Goal: Obtain resource: Download file/media

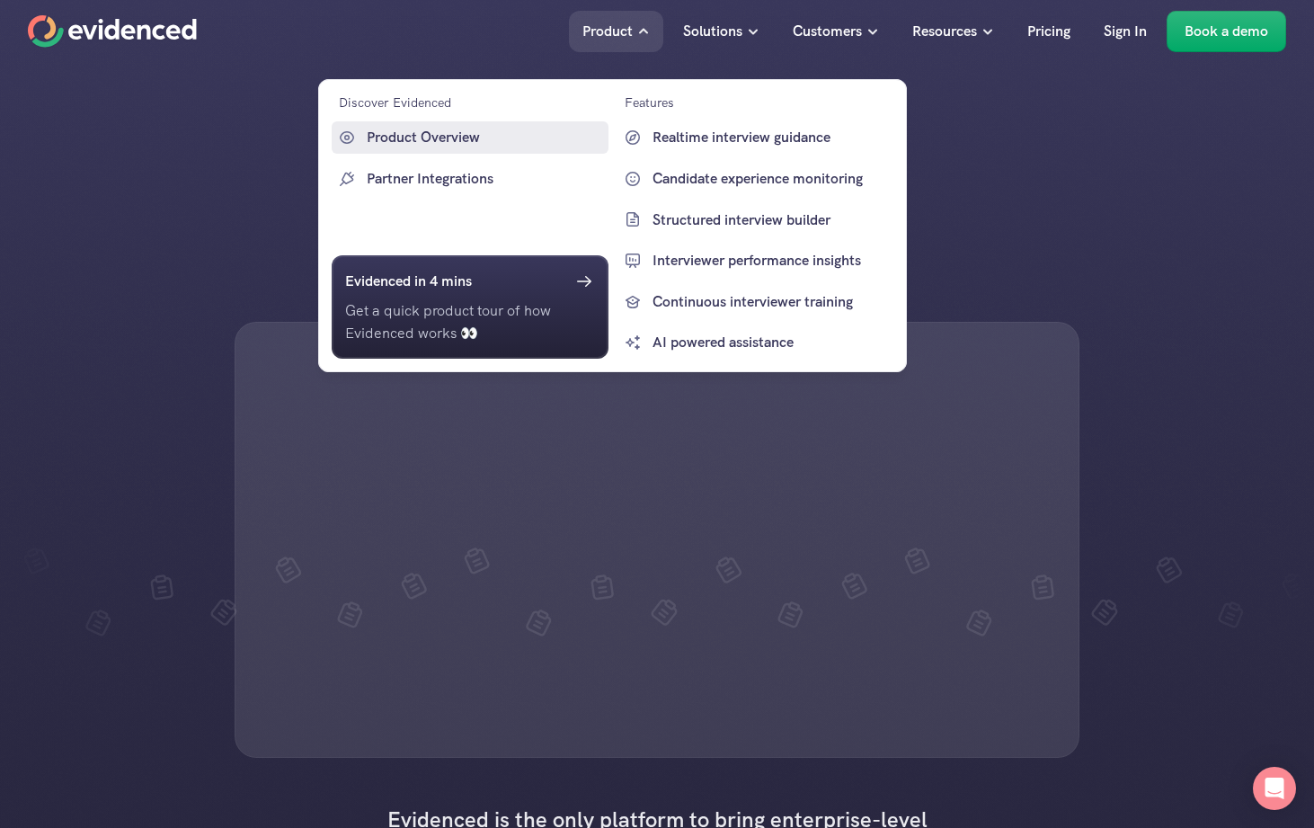
click at [442, 134] on p "Product Overview" at bounding box center [485, 137] width 237 height 23
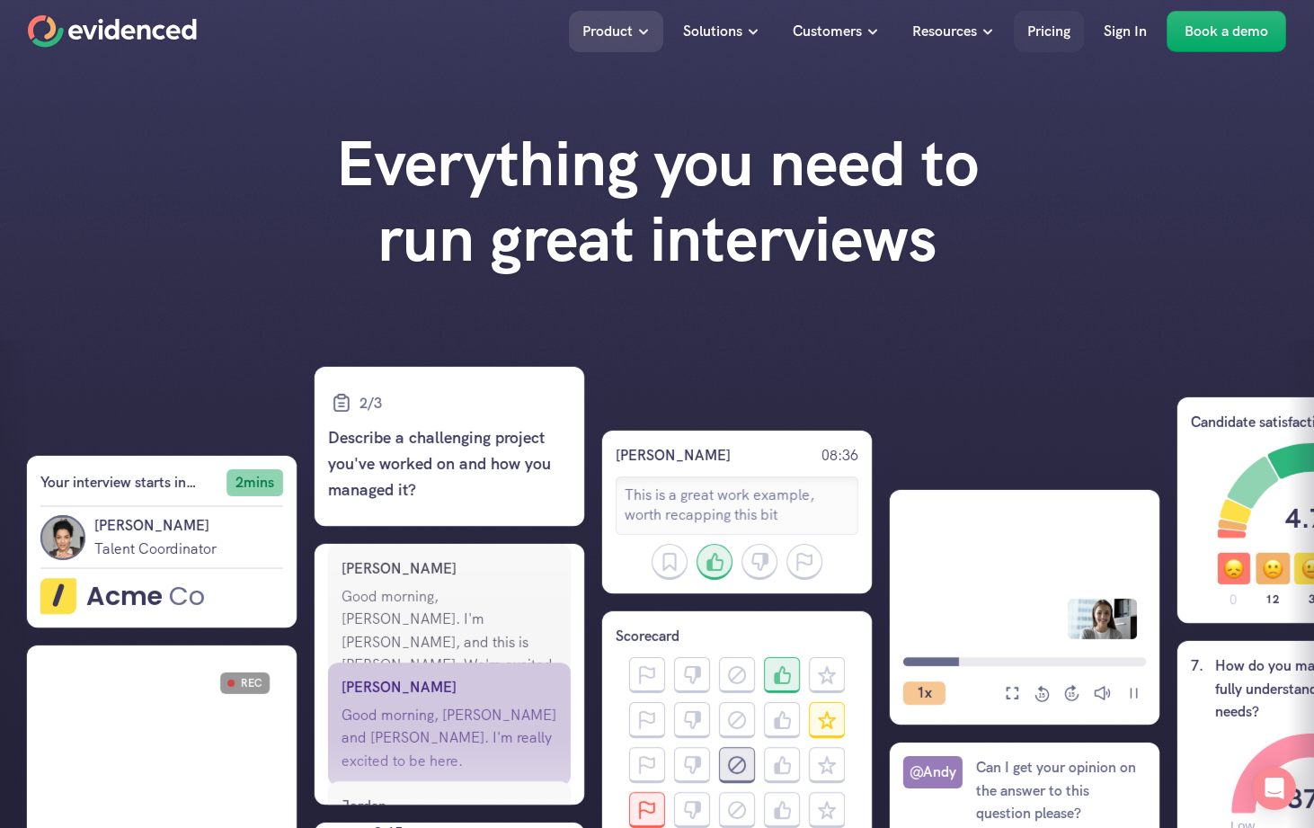
click at [1045, 36] on p "Pricing" at bounding box center [1048, 31] width 43 height 23
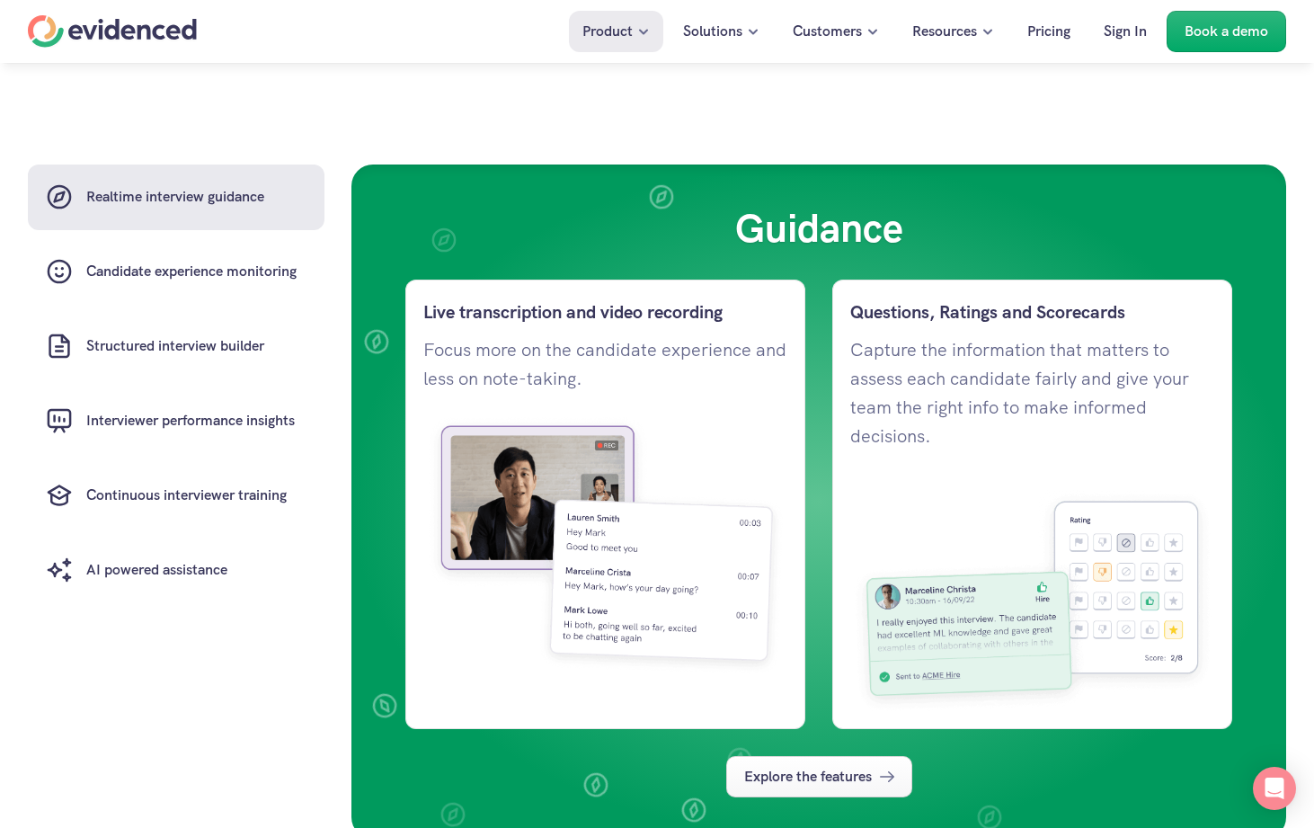
scroll to position [1310, 0]
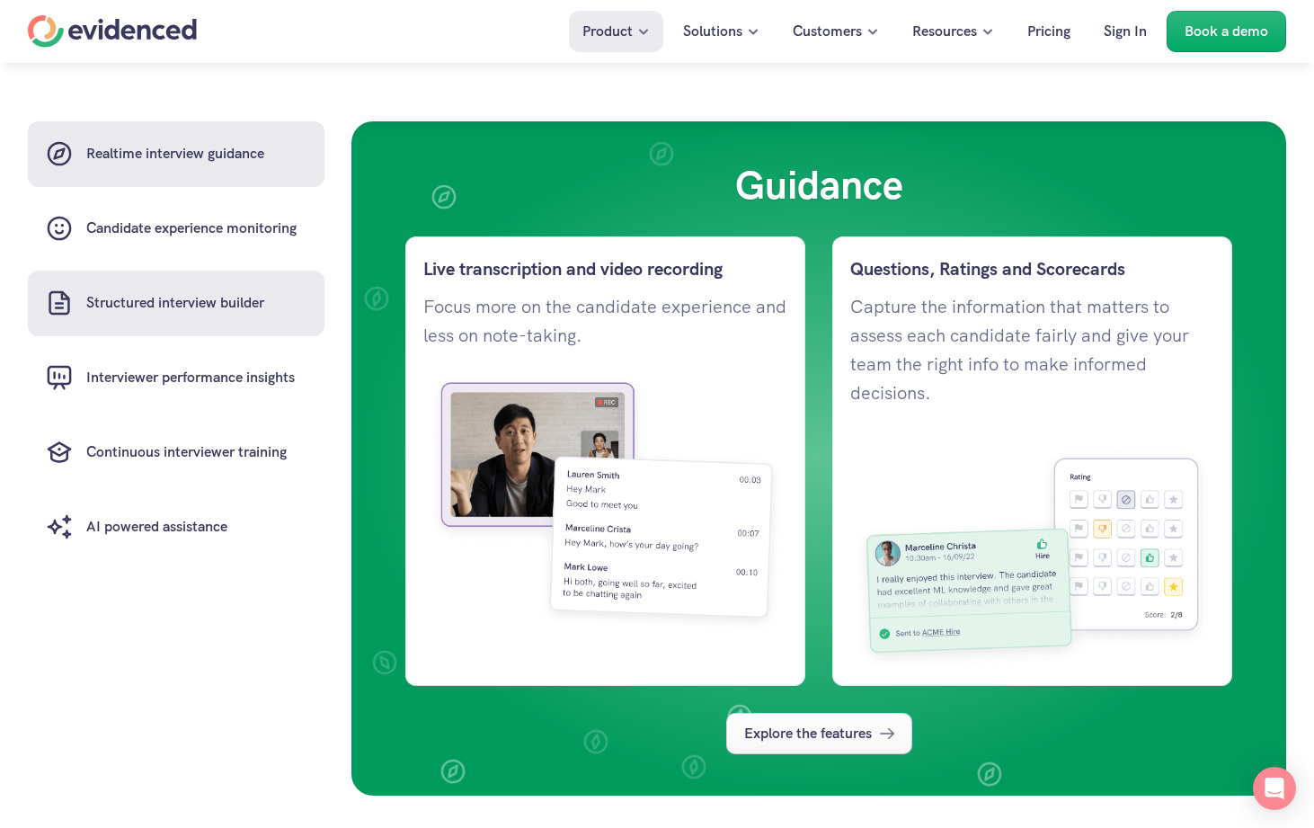
click at [160, 315] on h6 "Structured interview builder" at bounding box center [175, 302] width 178 height 23
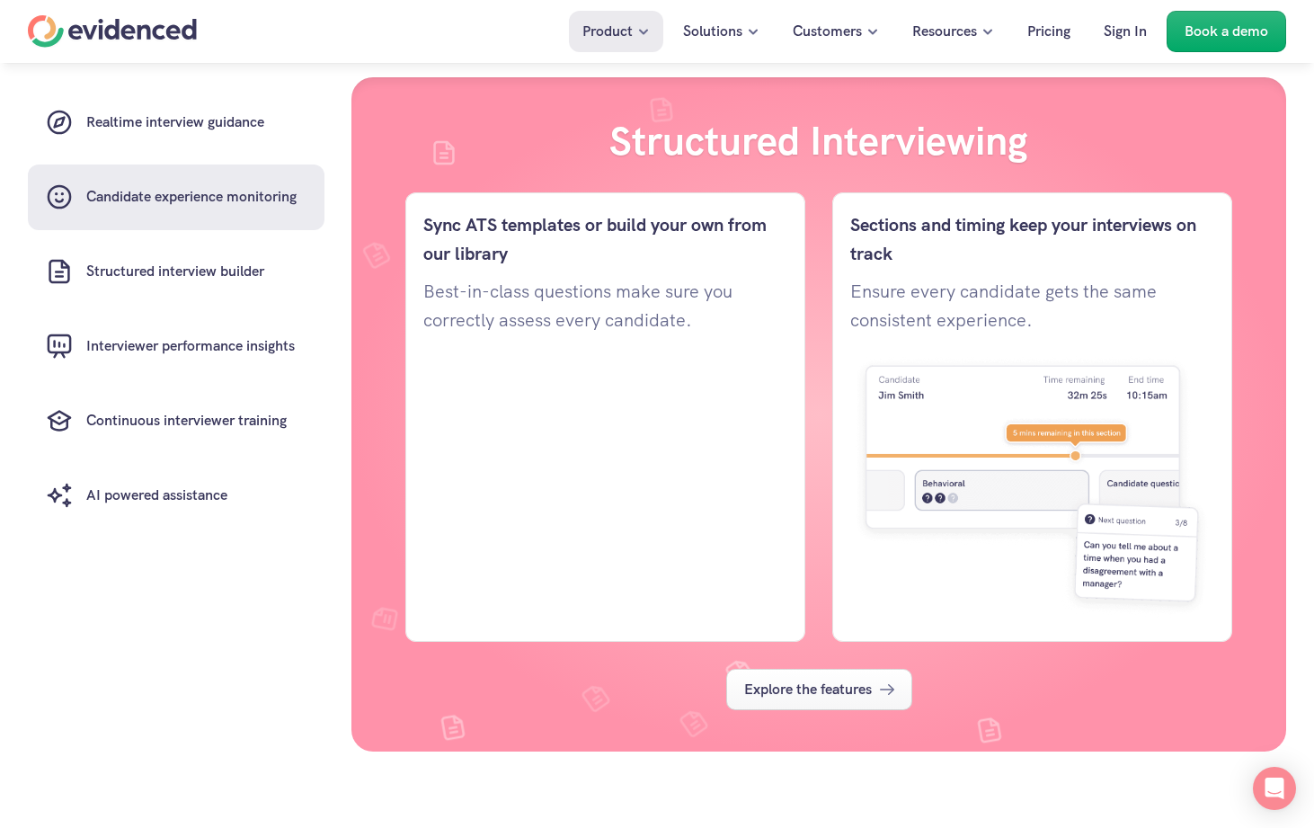
scroll to position [2865, 0]
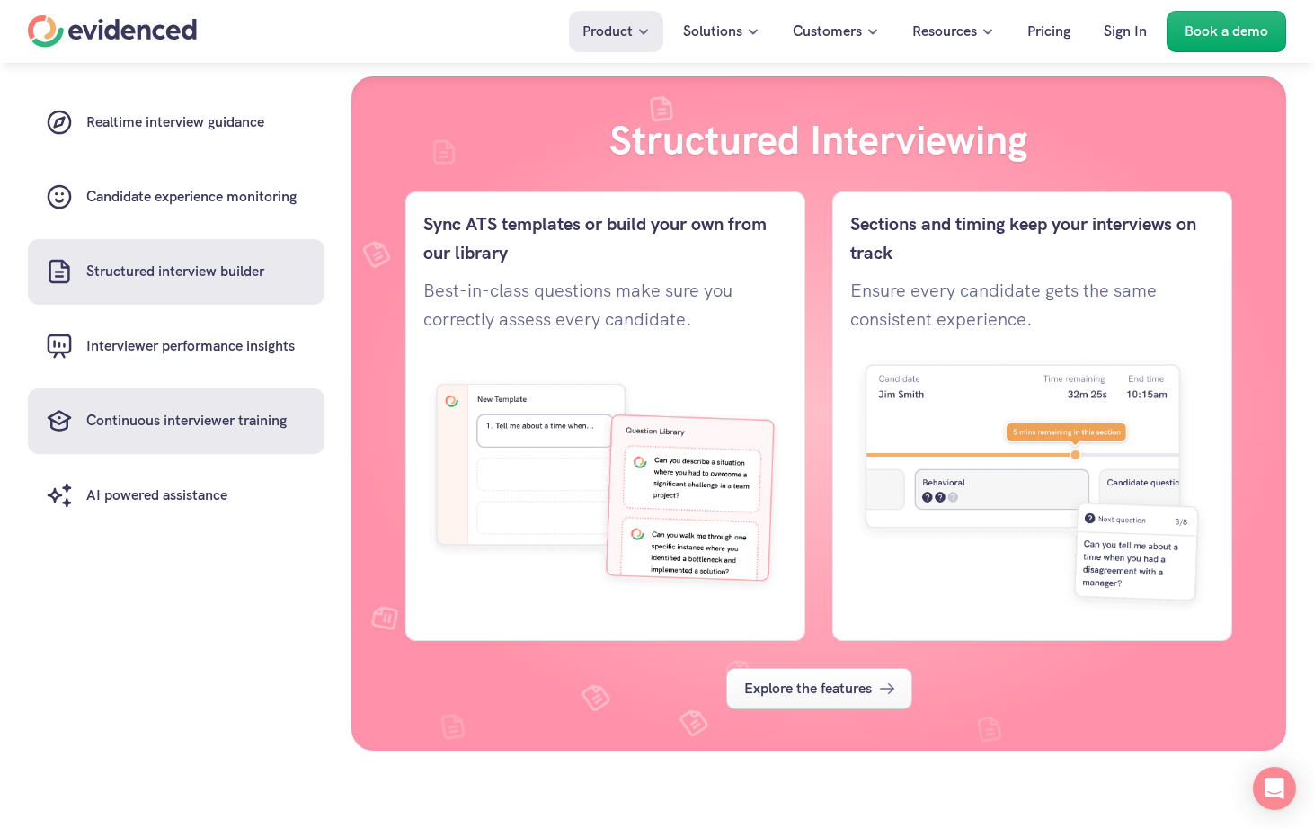
click at [108, 415] on h6 "Continuous interviewer training" at bounding box center [186, 421] width 200 height 23
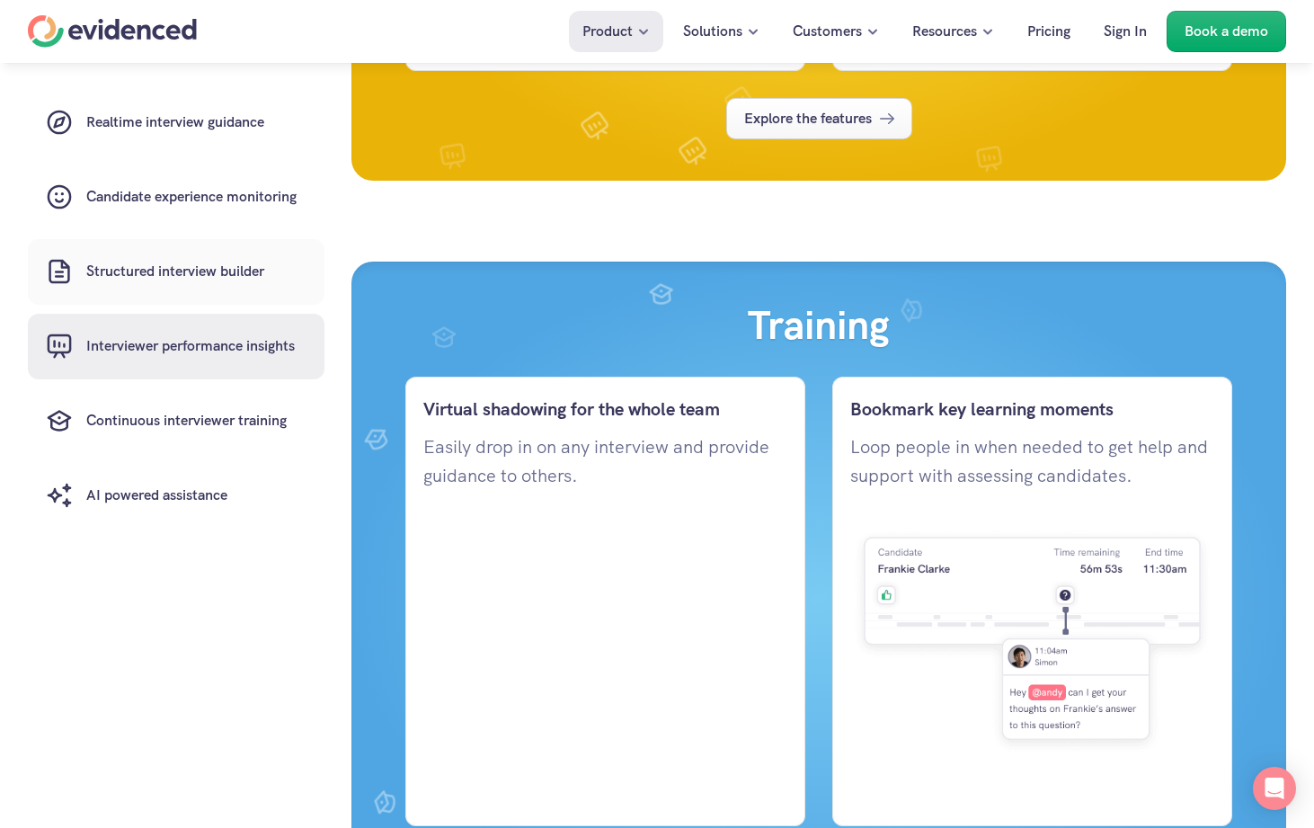
scroll to position [4375, 0]
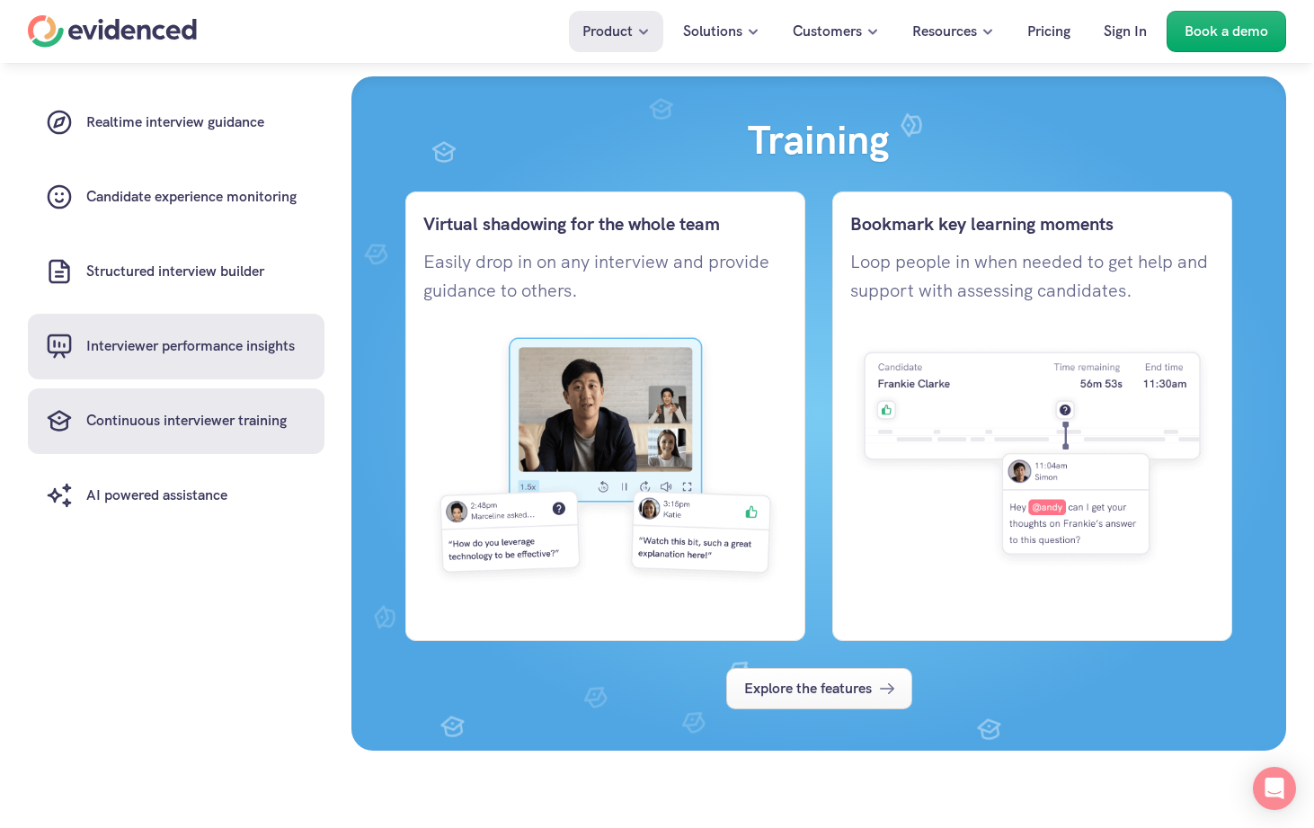
click at [172, 353] on h6 "Interviewer performance insights" at bounding box center [190, 346] width 209 height 23
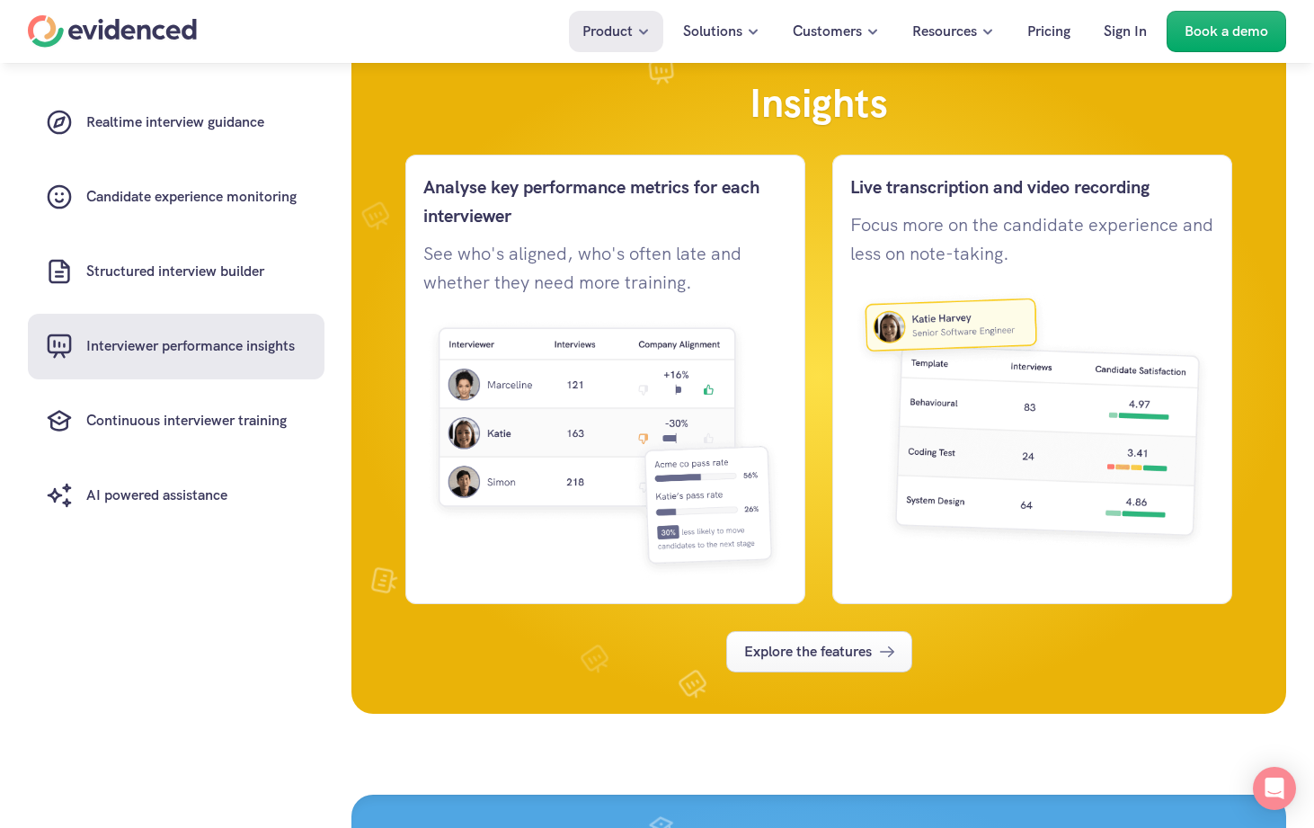
scroll to position [3620, 0]
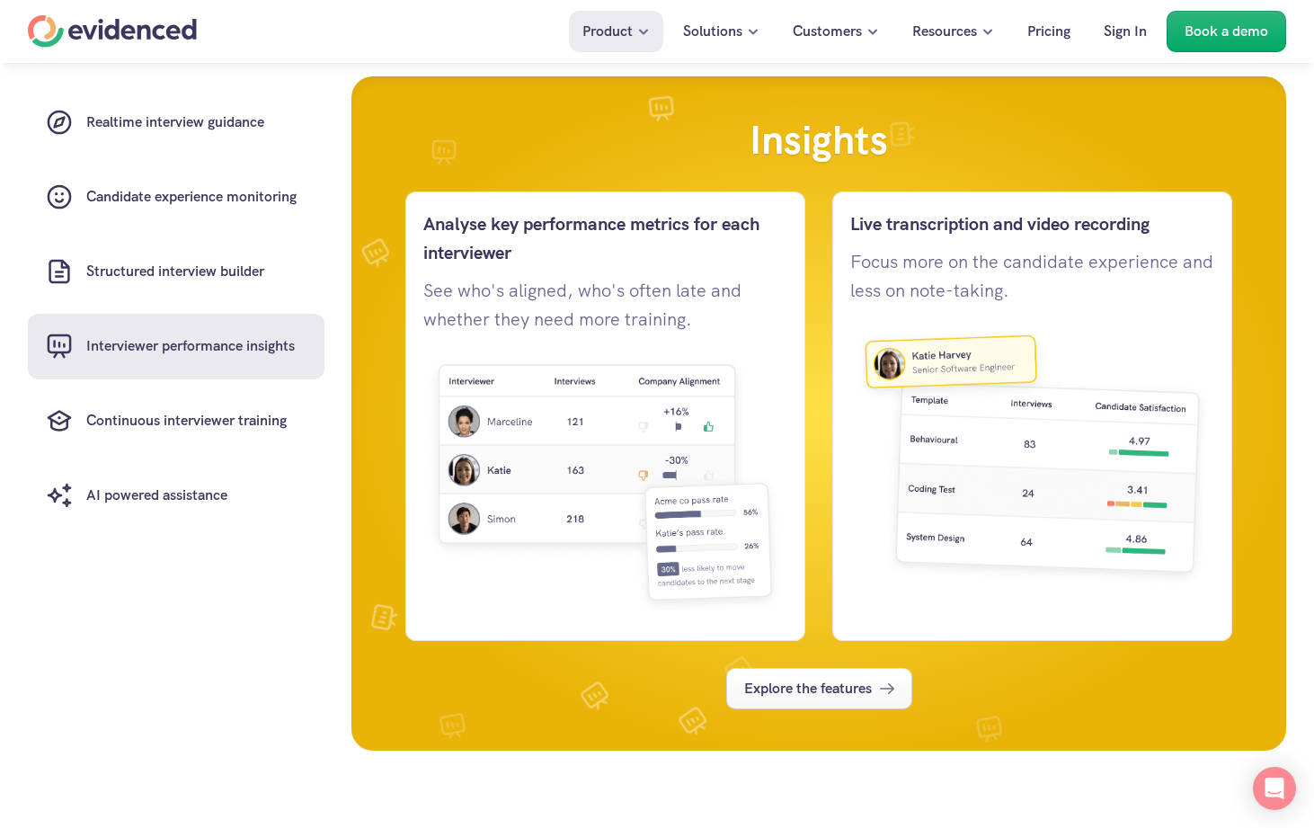
click at [135, 25] on div "Home" at bounding box center [112, 31] width 169 height 32
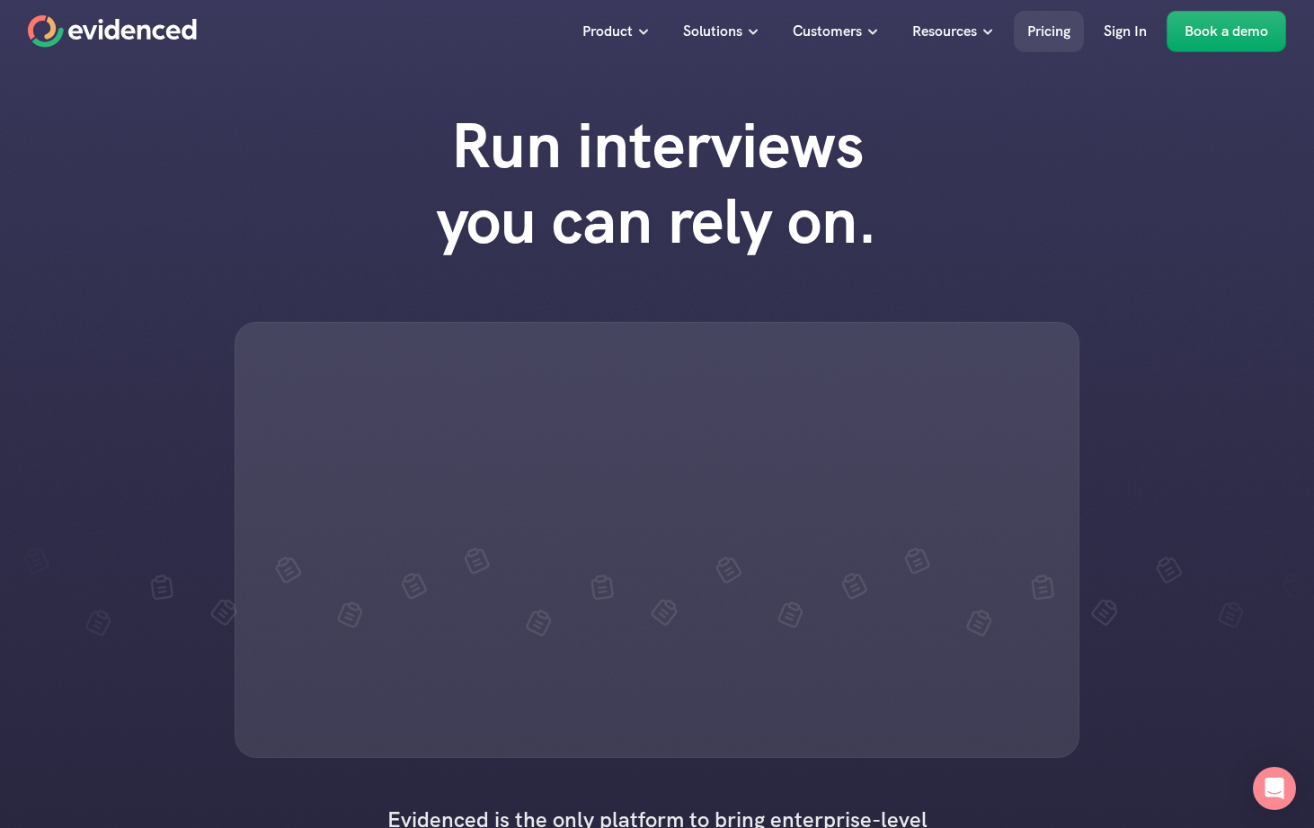
click at [1046, 33] on p "Pricing" at bounding box center [1048, 31] width 43 height 23
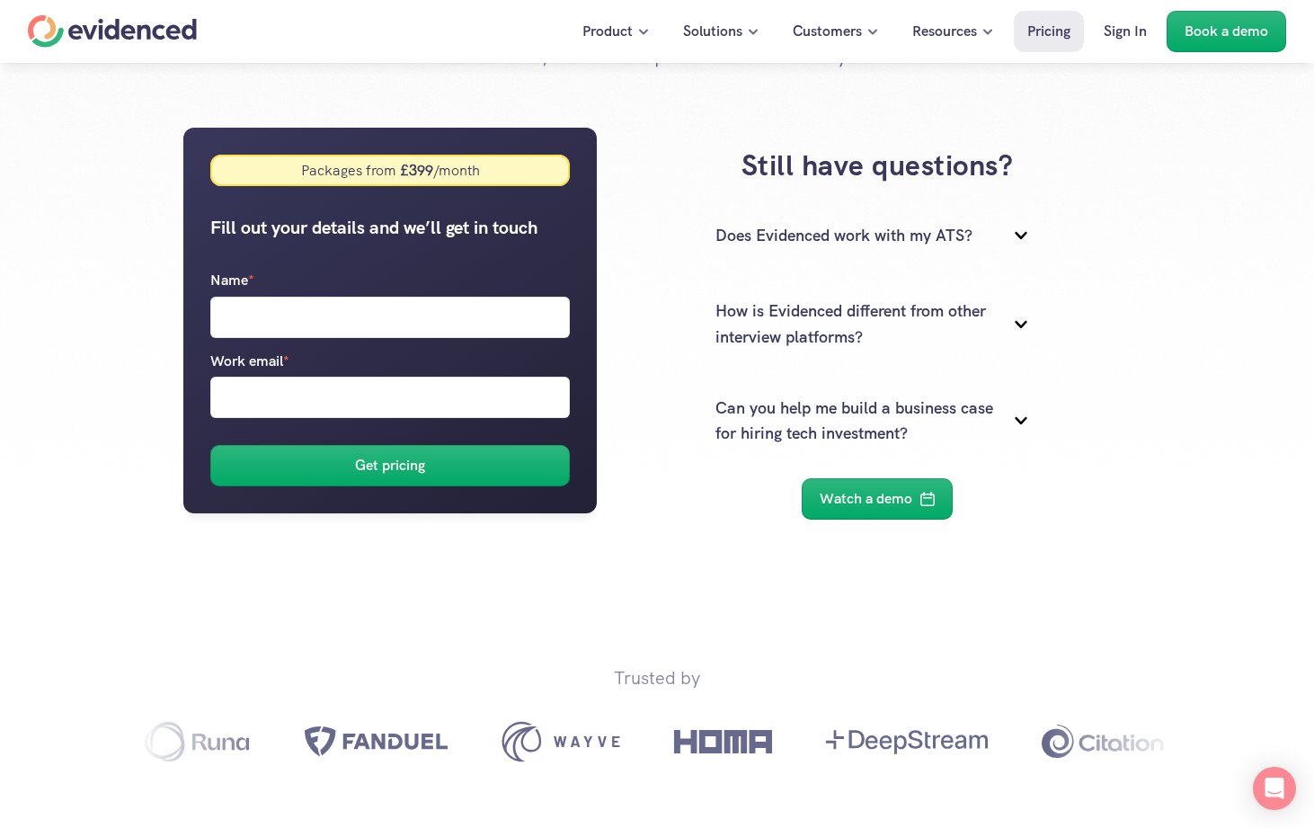
scroll to position [270, 0]
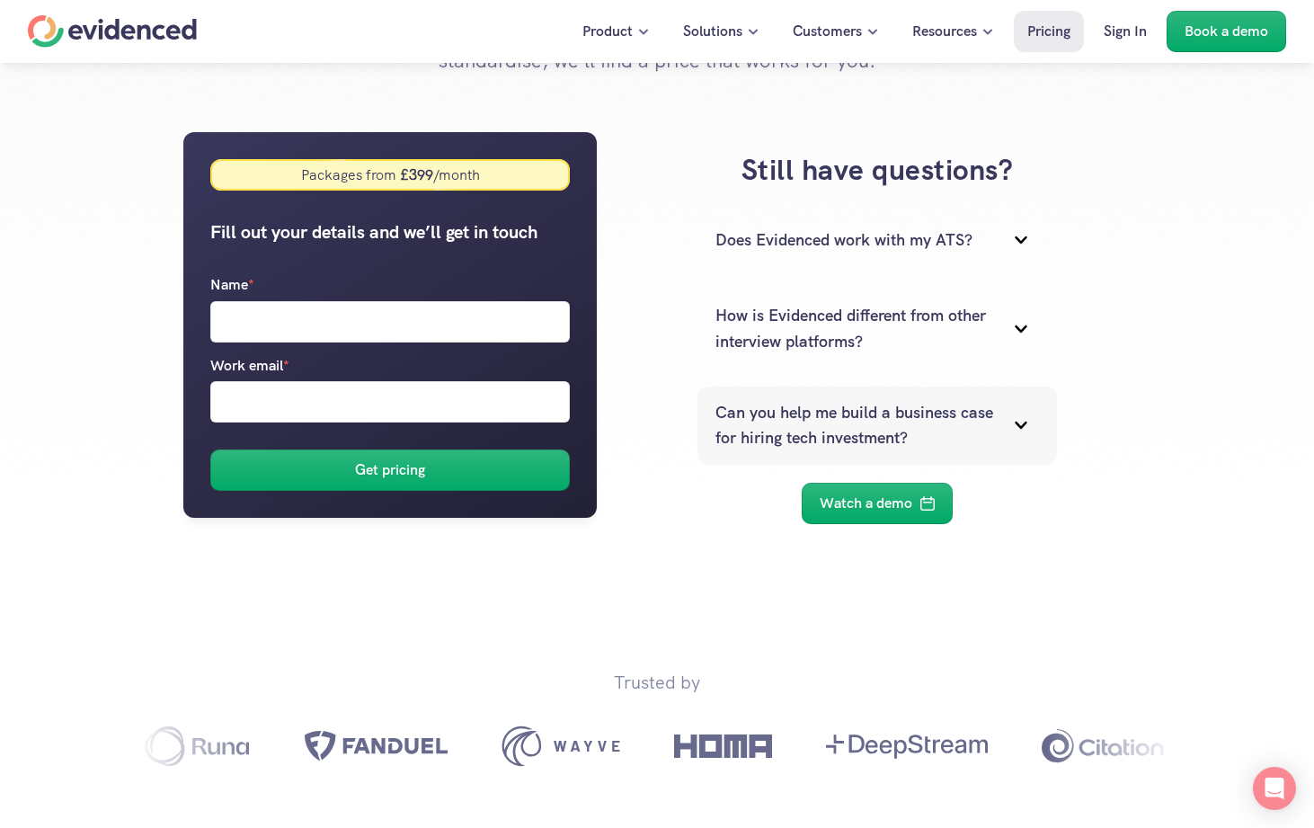
click at [1019, 423] on icon at bounding box center [1021, 425] width 36 height 36
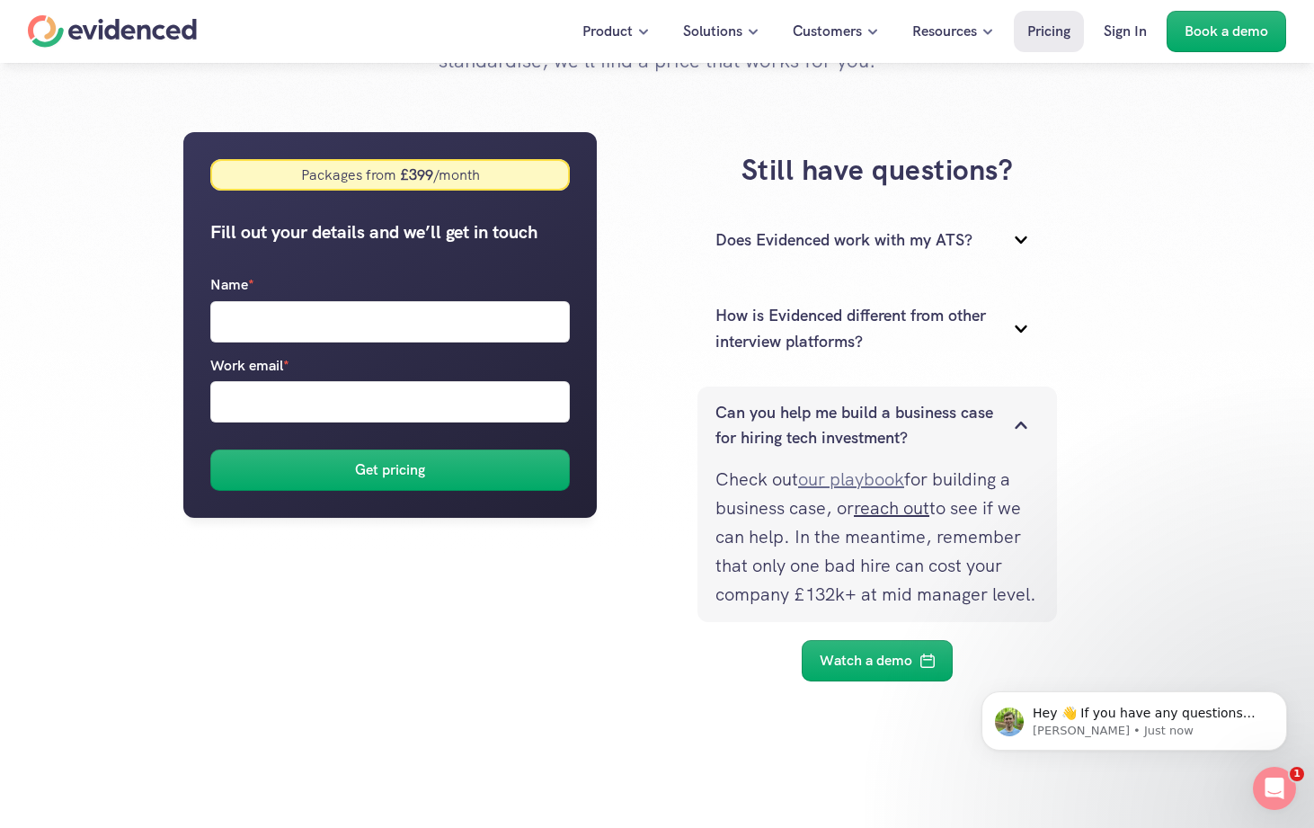
scroll to position [0, 0]
click at [821, 477] on link "our playbook" at bounding box center [851, 478] width 106 height 23
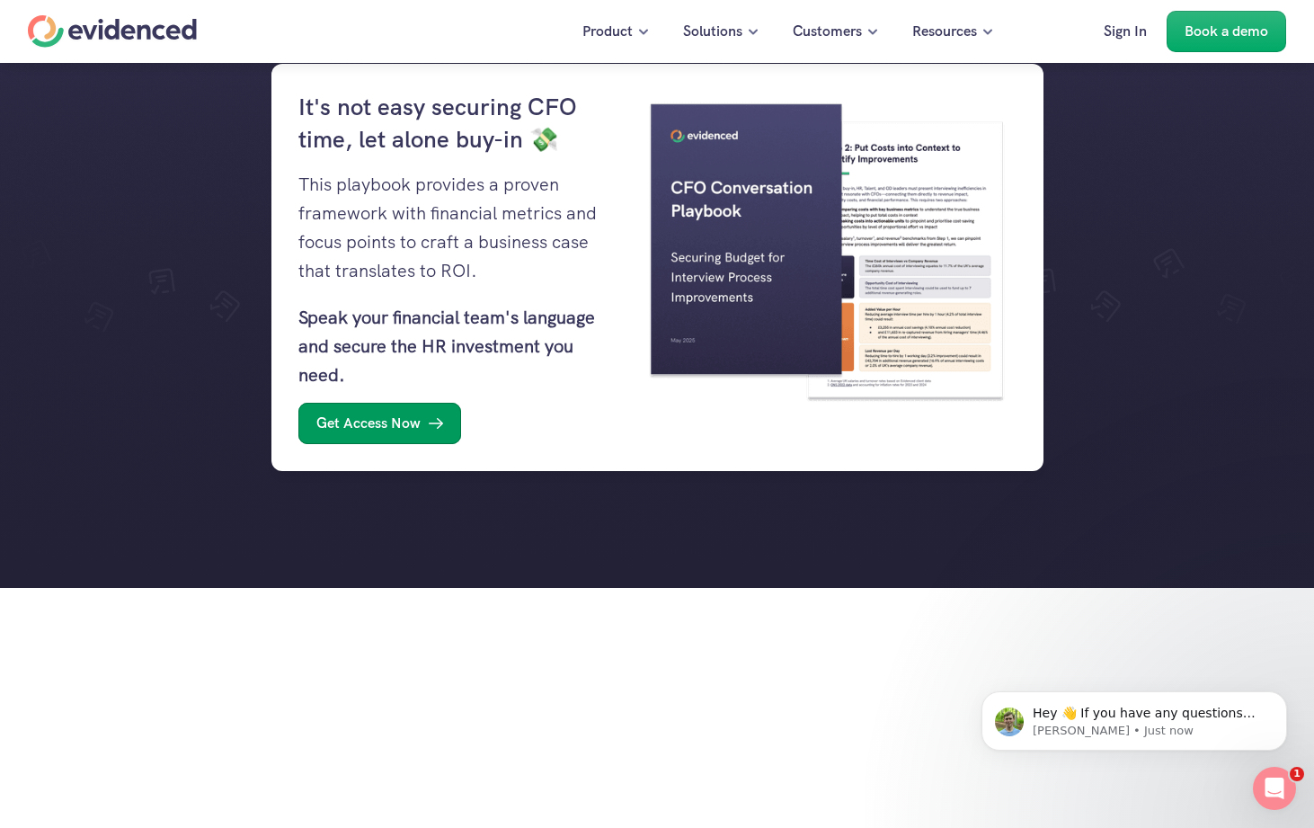
scroll to position [289, 0]
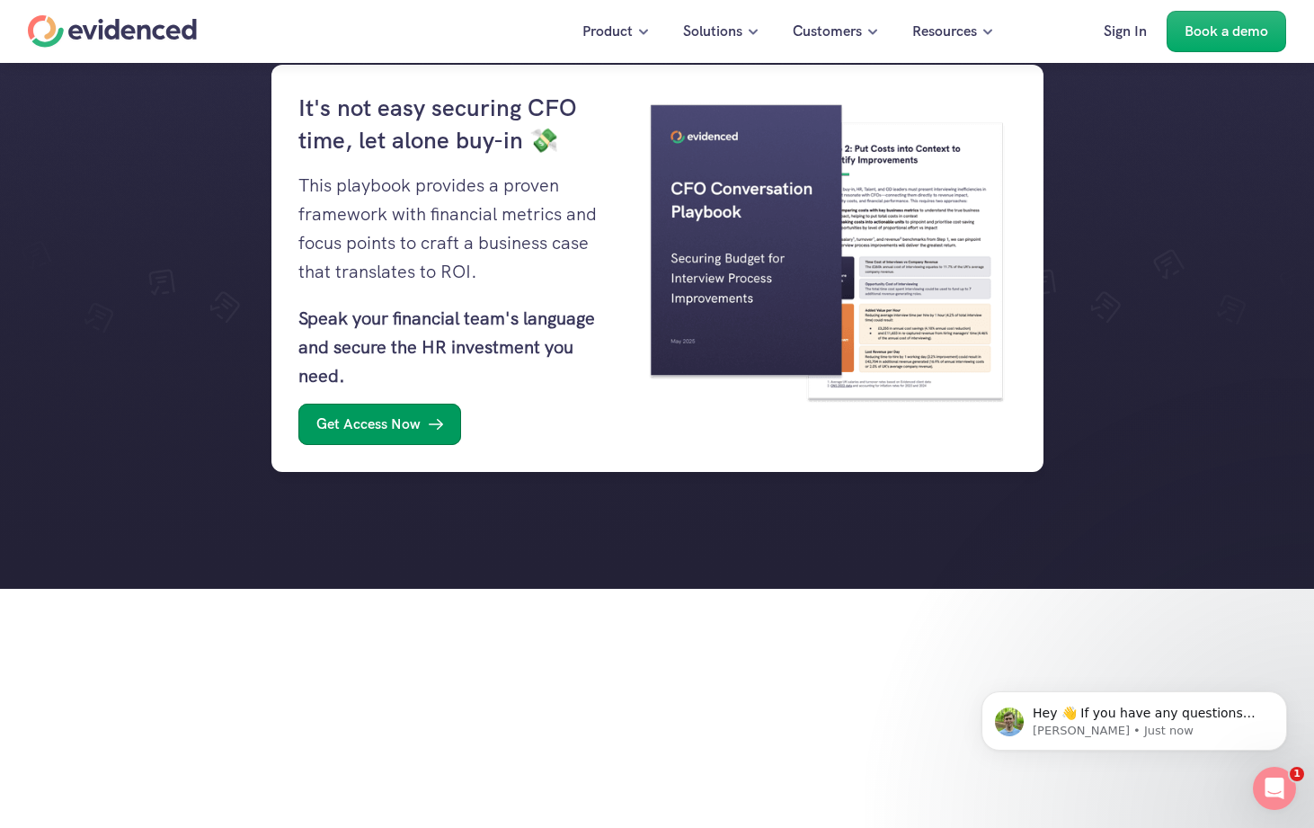
click at [375, 424] on p "Get Access Now" at bounding box center [368, 424] width 104 height 23
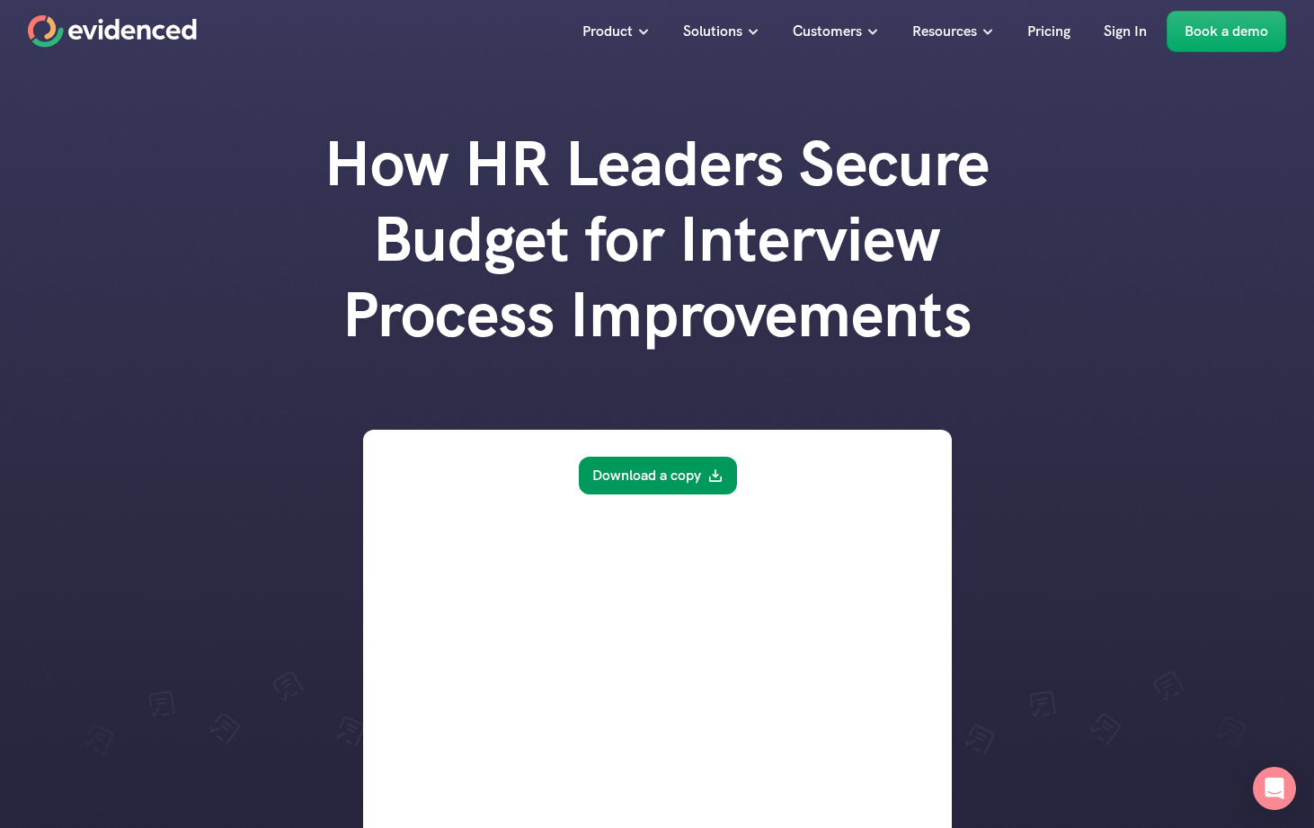
click at [659, 481] on link "Download a copy" at bounding box center [657, 476] width 158 height 38
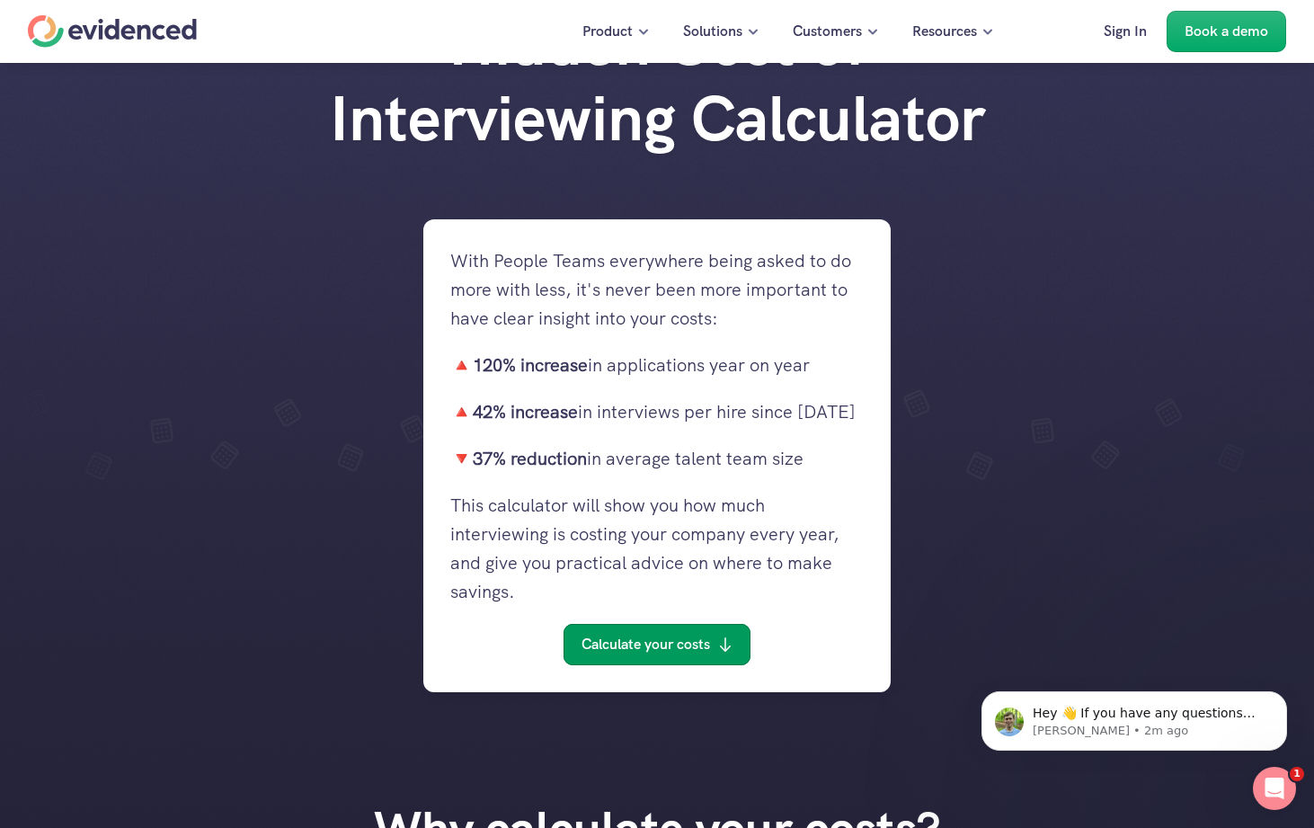
click at [645, 643] on p "Calculate your costs" at bounding box center [646, 644] width 129 height 23
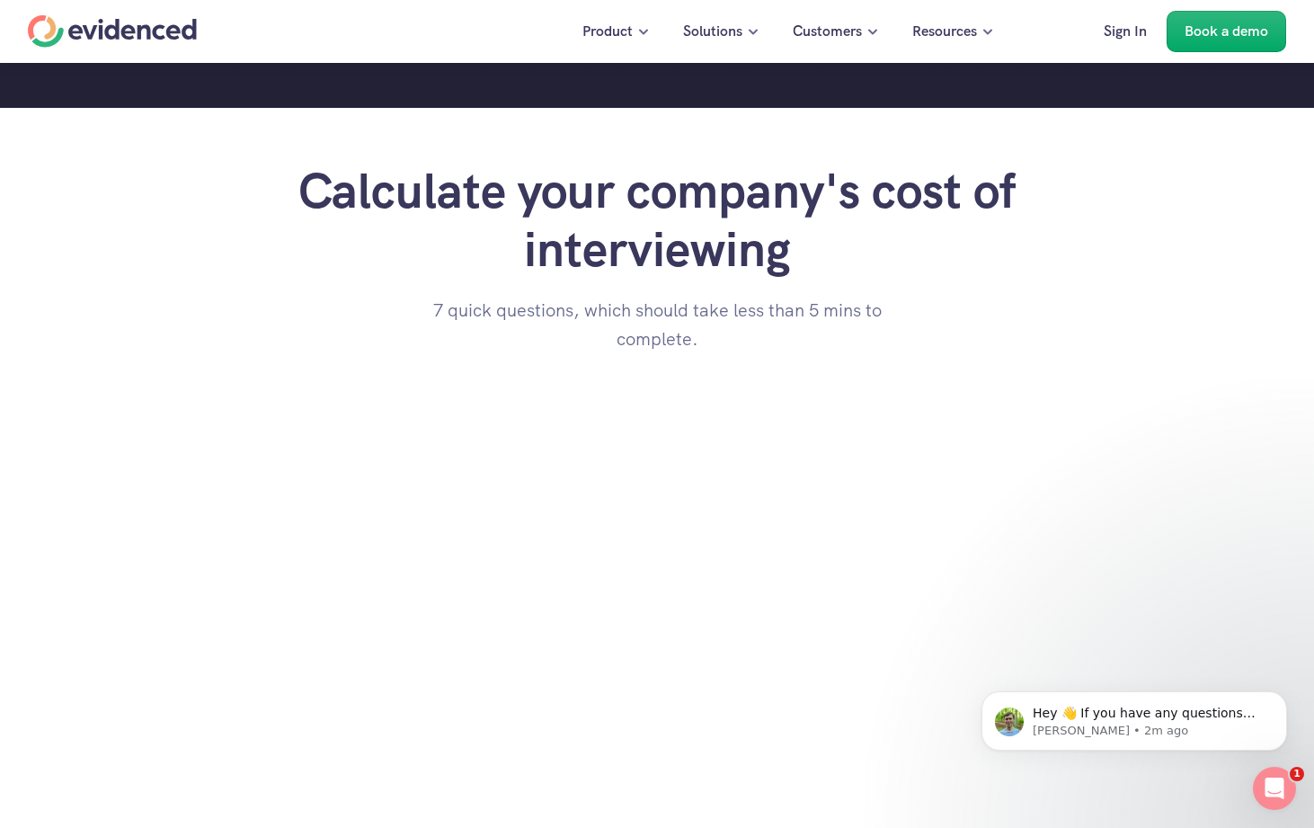
scroll to position [120, 0]
